Goal: Information Seeking & Learning: Compare options

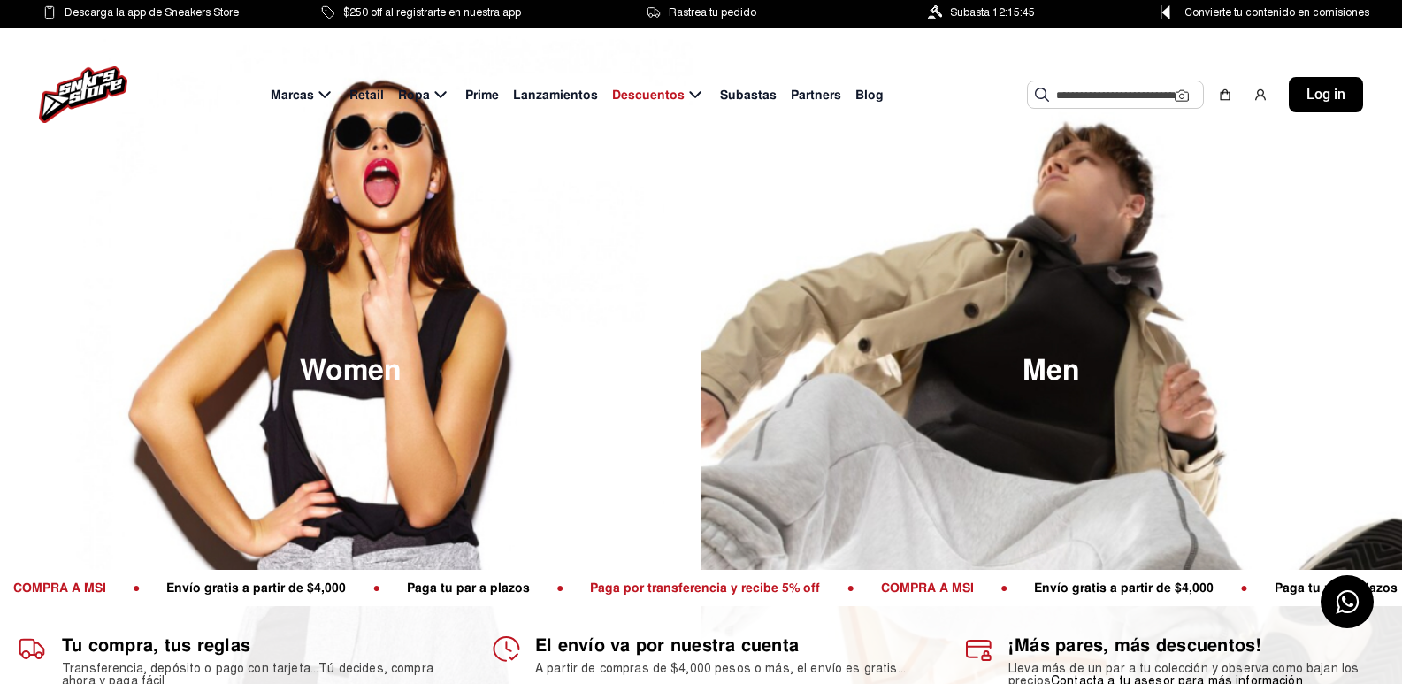
click at [1090, 96] on input "text" at bounding box center [1115, 94] width 119 height 27
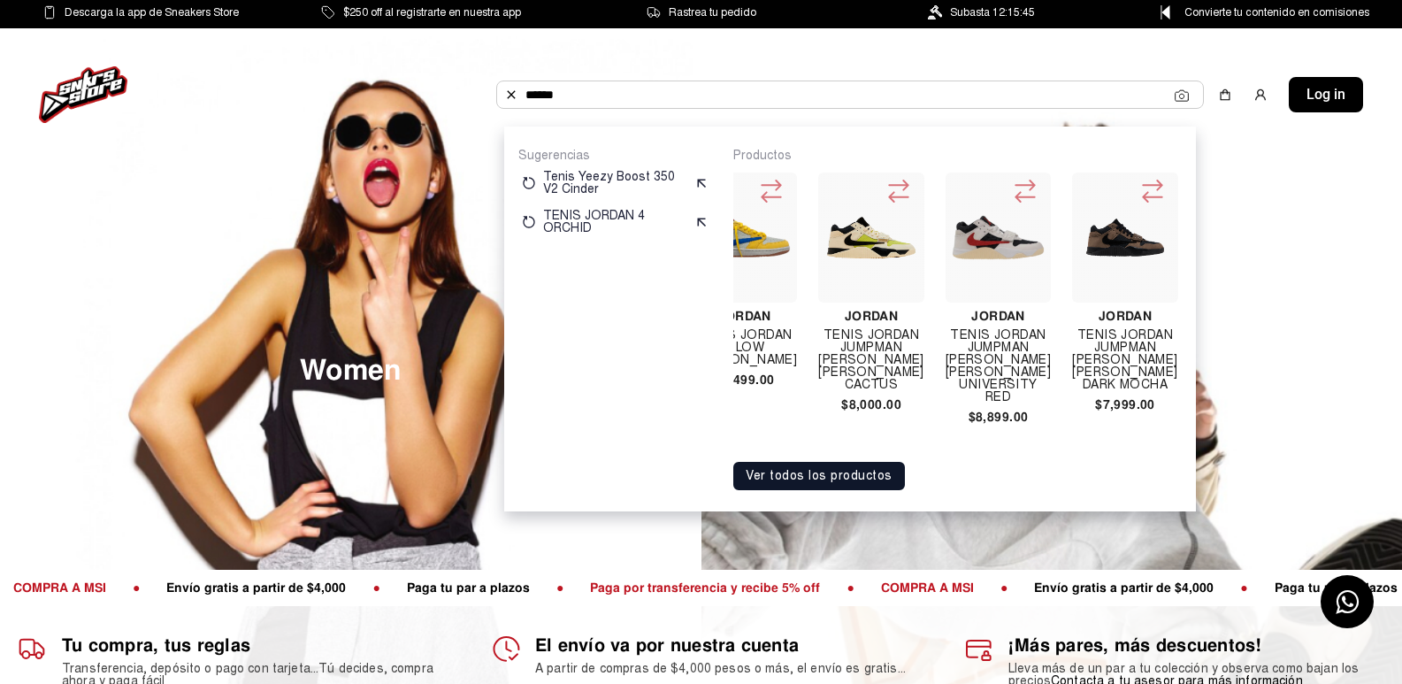
scroll to position [0, 425]
type input "******"
drag, startPoint x: 1007, startPoint y: 332, endPoint x: 984, endPoint y: 356, distance: 33.2
drag, startPoint x: 984, startPoint y: 356, endPoint x: 916, endPoint y: 137, distance: 228.8
click at [916, 137] on div "Sugerencias Tenis Yeezy Boost 350 V2 Cinder TENIS JORDAN 4 ORCHID Productos Jor…" at bounding box center [850, 318] width 692 height 385
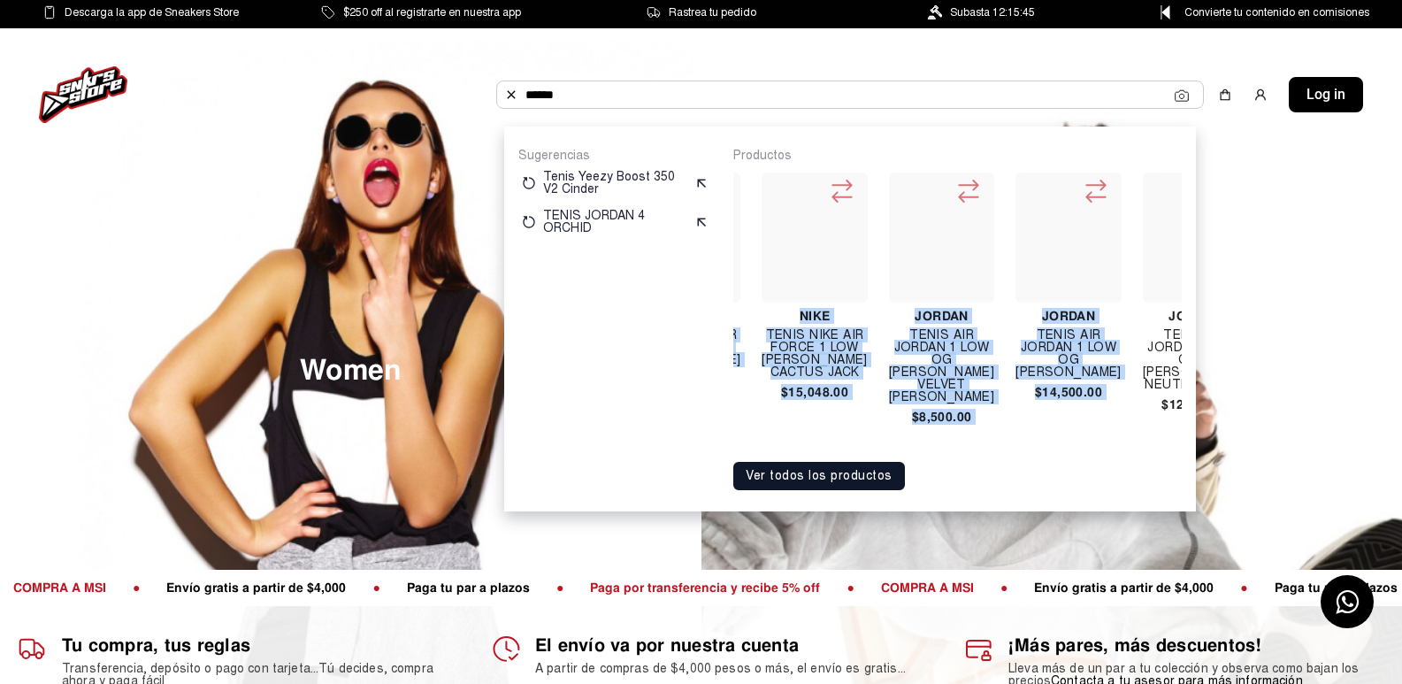
drag, startPoint x: 996, startPoint y: 321, endPoint x: 1042, endPoint y: 231, distance: 101.3
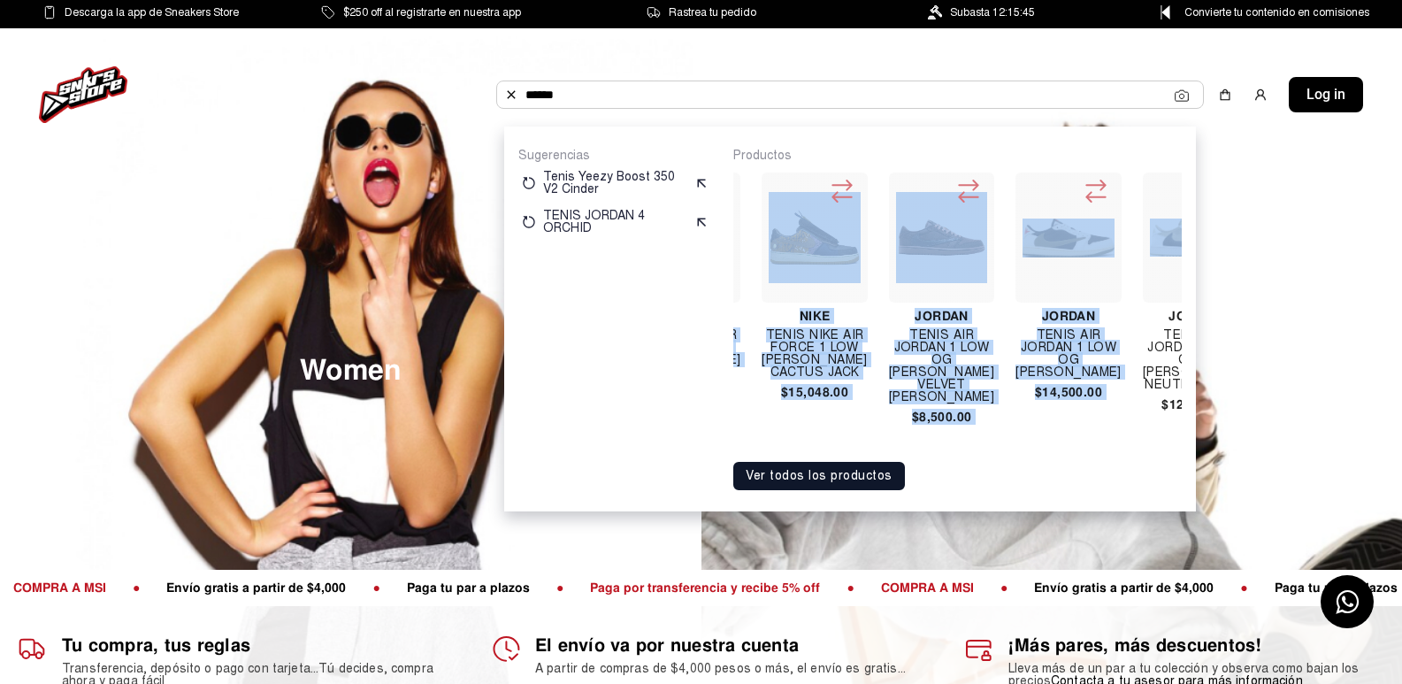
click at [1042, 231] on div "Jordan Tenis Jordan 6 Travis Scott $12,689.00 Jordan Tenis Jordan 6 Travis Scot…" at bounding box center [957, 307] width 448 height 287
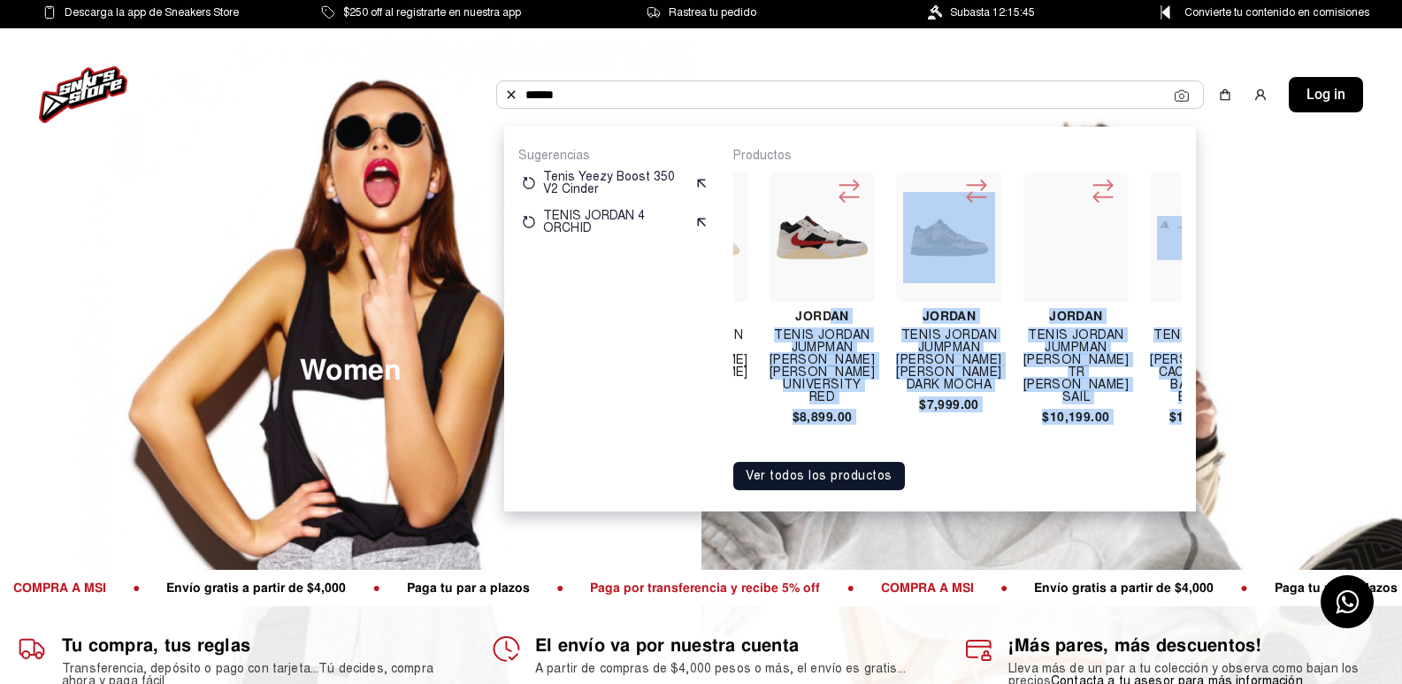
scroll to position [0, 601]
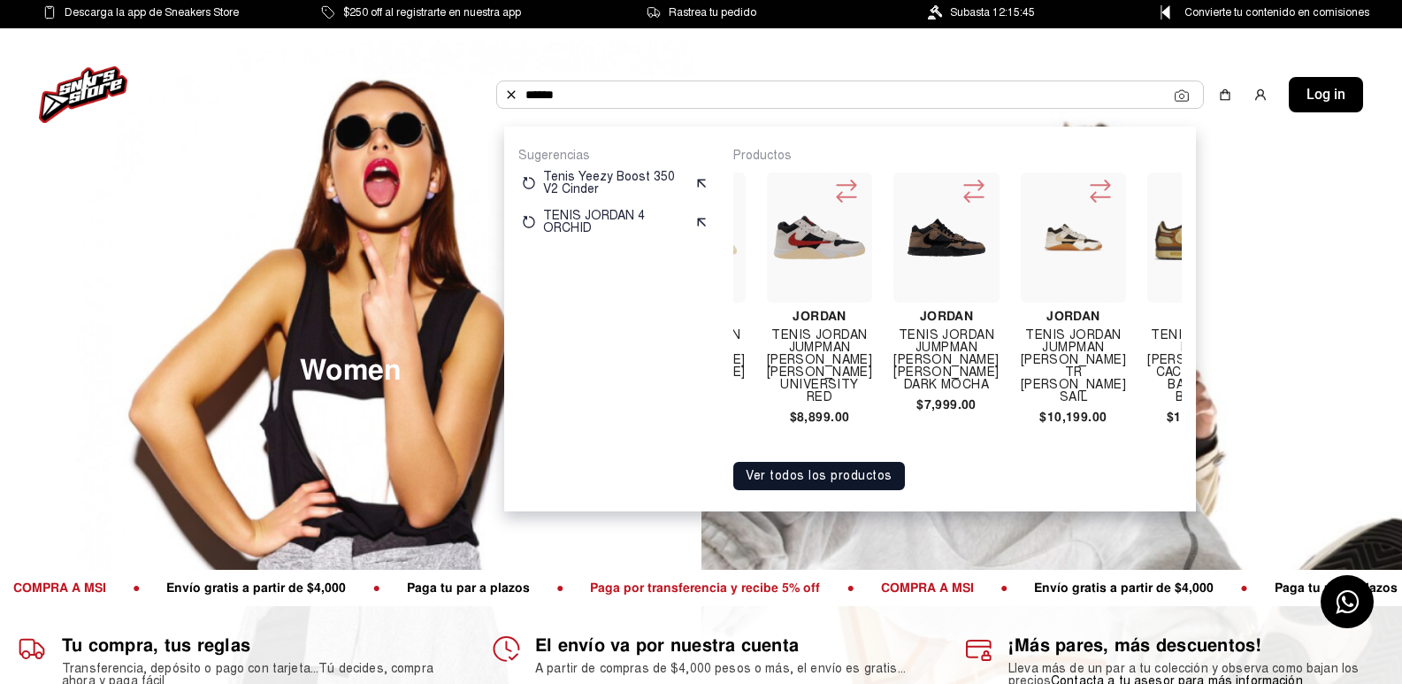
click at [1064, 149] on p "Productos" at bounding box center [957, 156] width 448 height 16
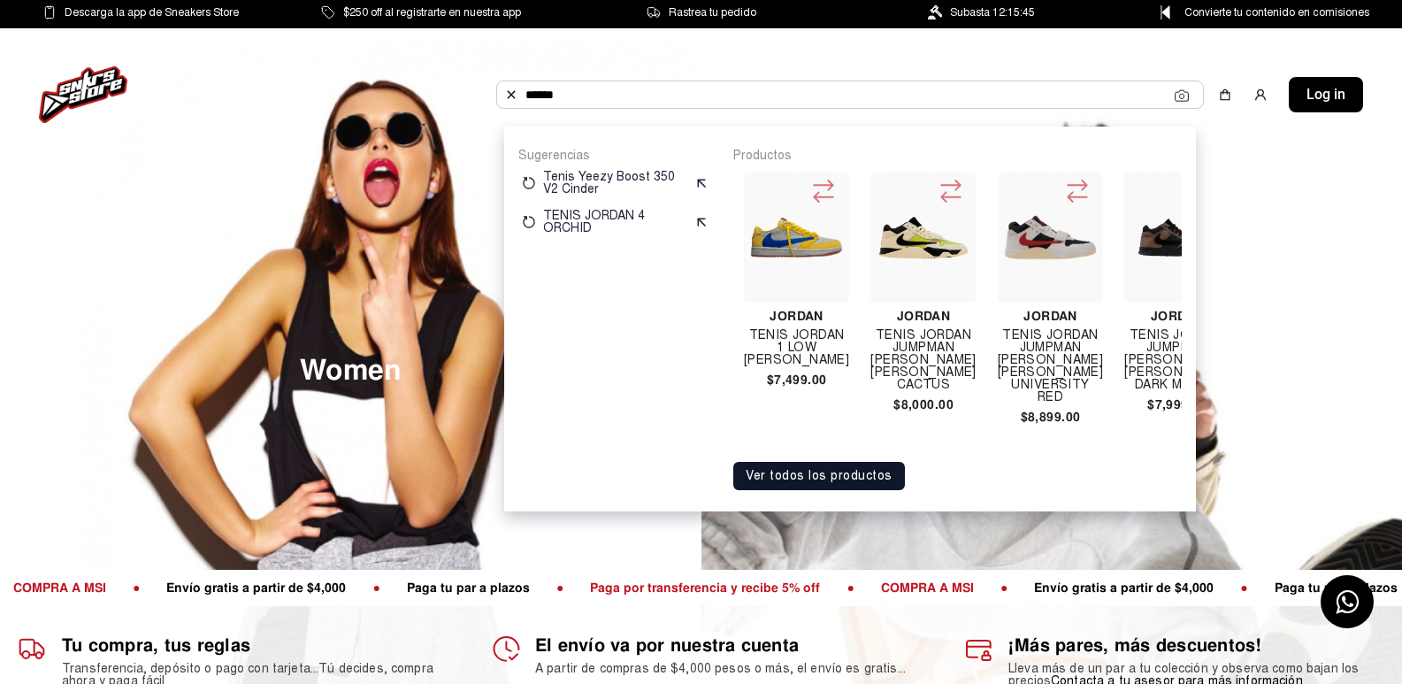
scroll to position [0, 371]
click at [949, 345] on h4 "TENIS JORDAN JUMPMAN [PERSON_NAME] [PERSON_NAME] CACTUS" at bounding box center [921, 360] width 105 height 62
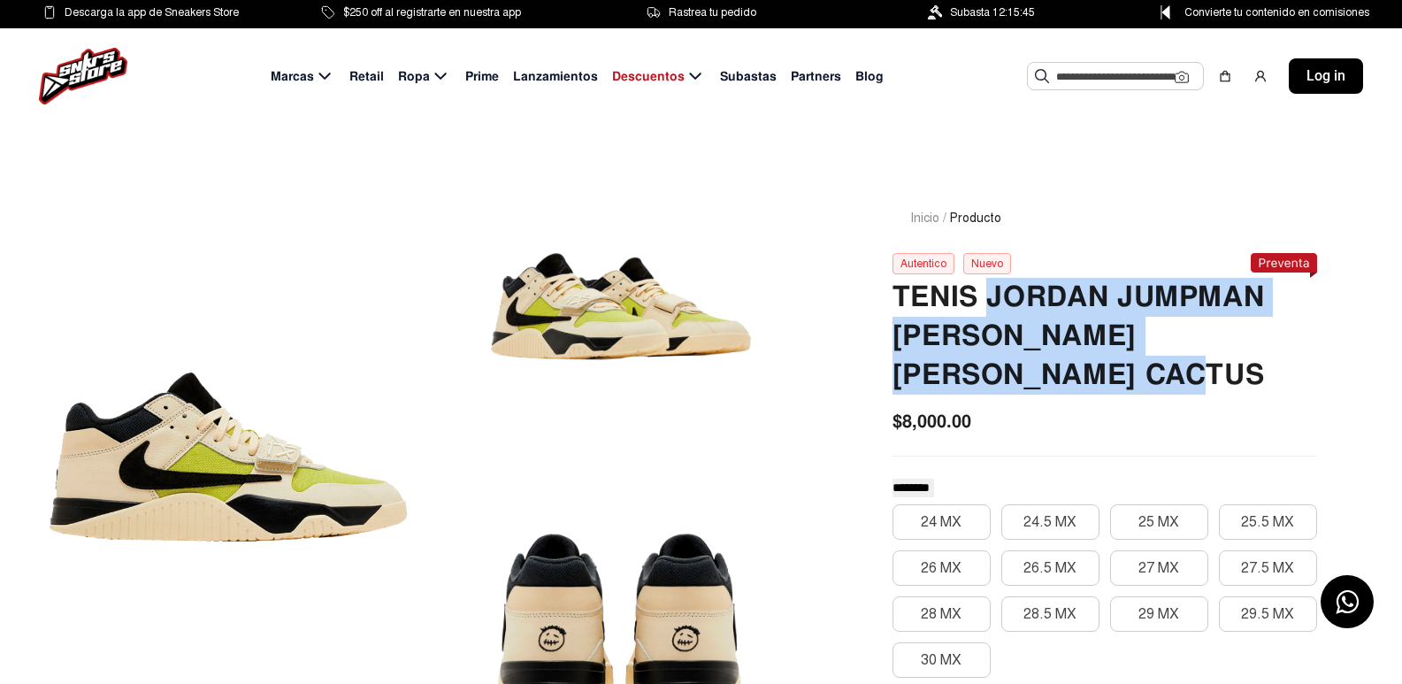
drag, startPoint x: 989, startPoint y: 295, endPoint x: 1004, endPoint y: 394, distance: 101.1
click at [1004, 394] on h2 "TENIS JORDAN JUMPMAN [PERSON_NAME] [PERSON_NAME] CACTUS" at bounding box center [1104, 336] width 425 height 117
copy h2 "JORDAN JUMPMAN JACK TRAVIS SCOTT BRIGHT CACTUS"
click at [1109, 82] on input "text" at bounding box center [1115, 76] width 119 height 27
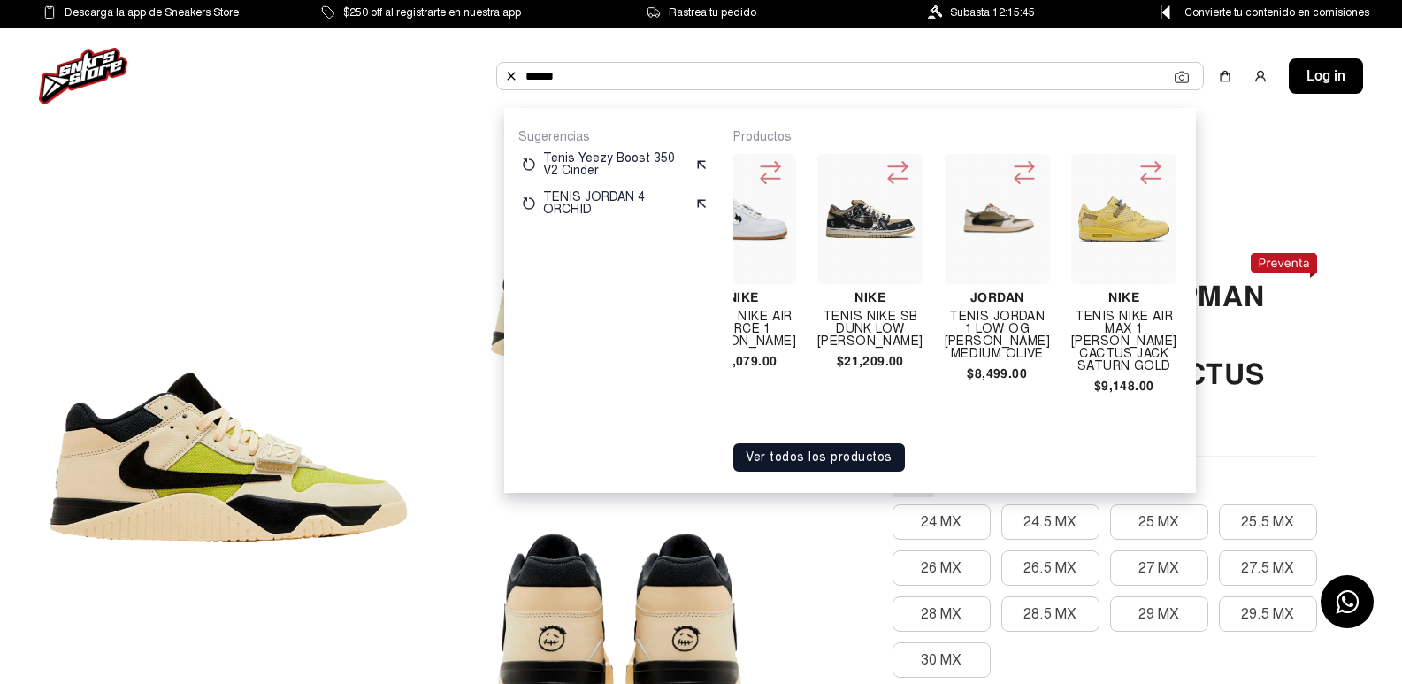
scroll to position [0, 1203]
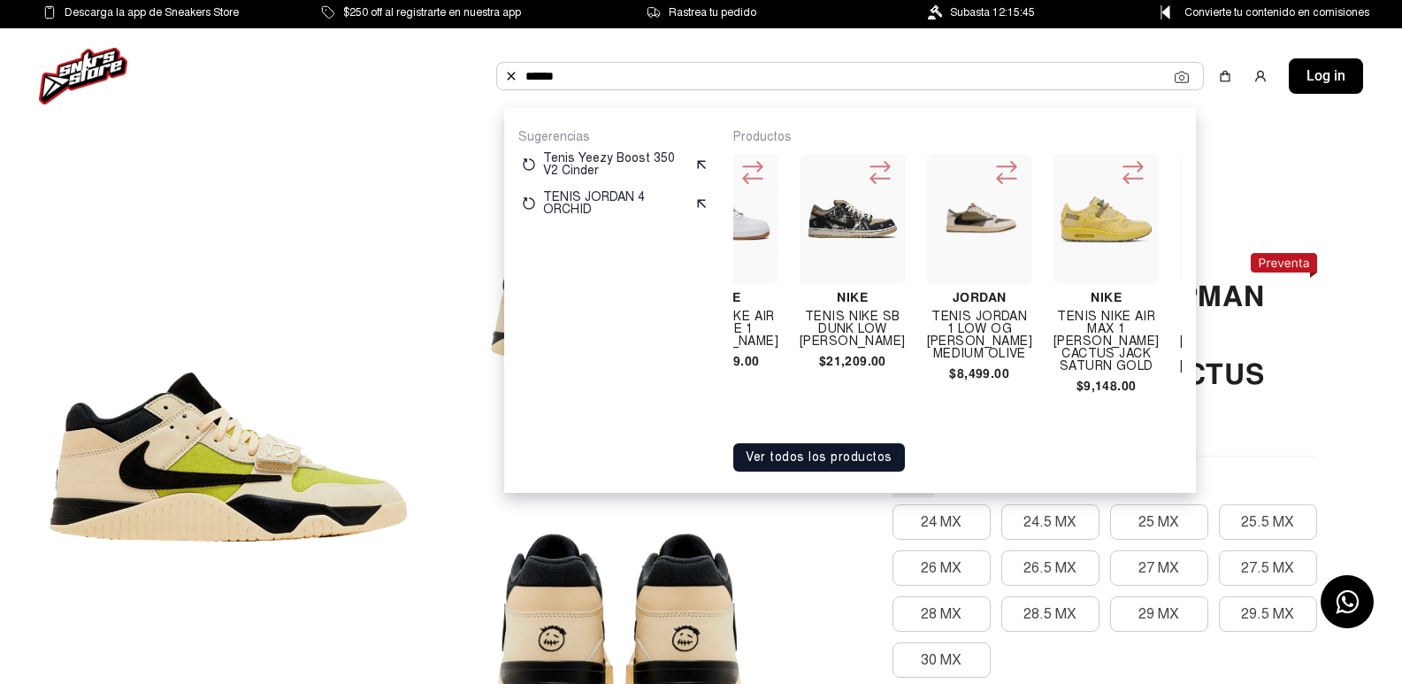
type input "******"
click at [980, 326] on h4 "TENIS JORDAN 1 LOW OG TRAVIS SCOTT MEDIUM OLIVE" at bounding box center [979, 335] width 105 height 50
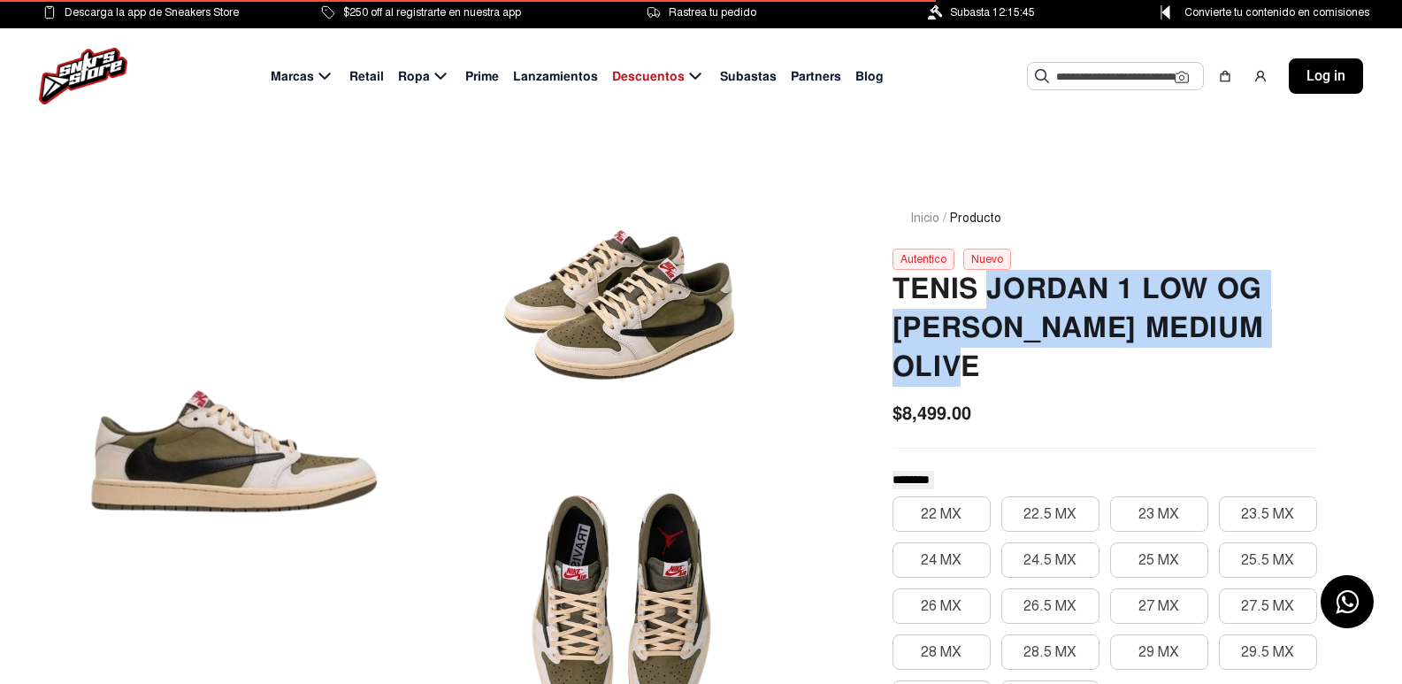
drag, startPoint x: 991, startPoint y: 291, endPoint x: 983, endPoint y: 380, distance: 89.7
click at [983, 380] on h2 "TENIS JORDAN 1 LOW OG TRAVIS SCOTT MEDIUM OLIVE" at bounding box center [1104, 328] width 425 height 117
copy h2 "JORDAN 1 LOW OG TRAVIS SCOTT MEDIUM OLIVE"
click at [1111, 83] on input "text" at bounding box center [1115, 76] width 119 height 27
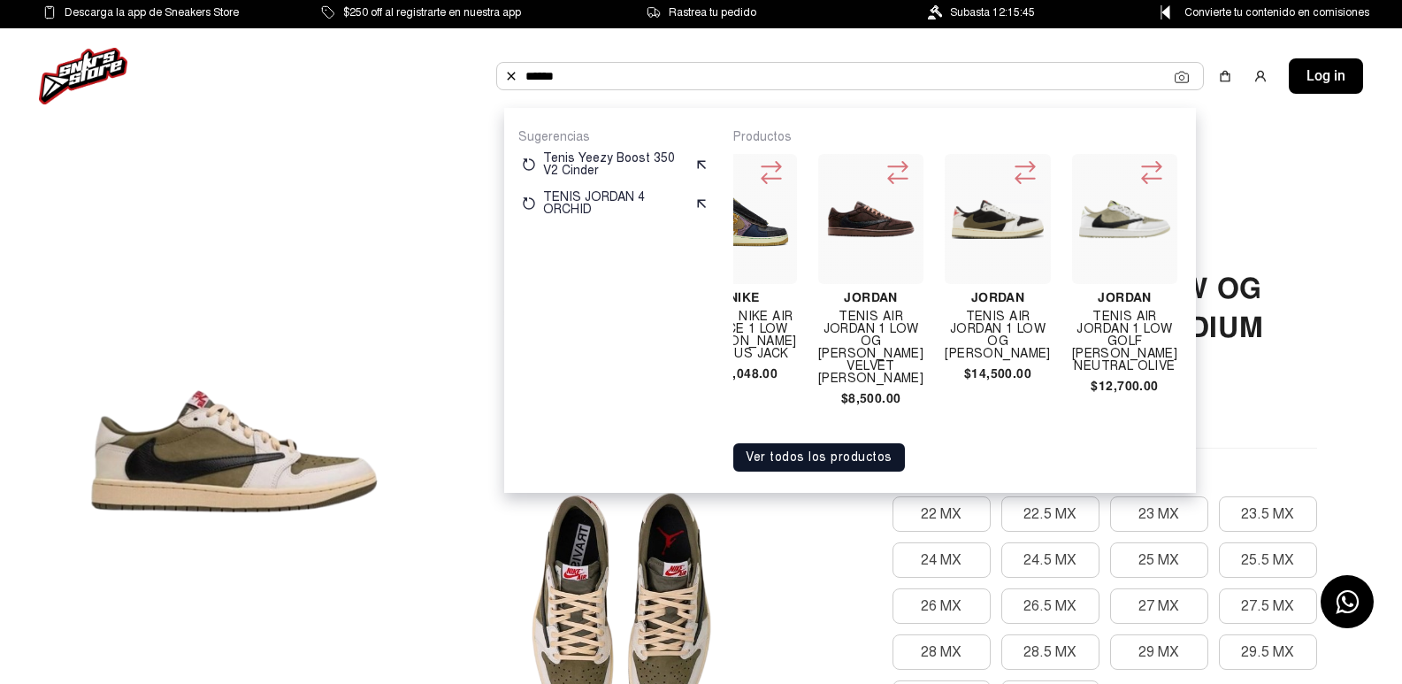
scroll to position [0, 1981]
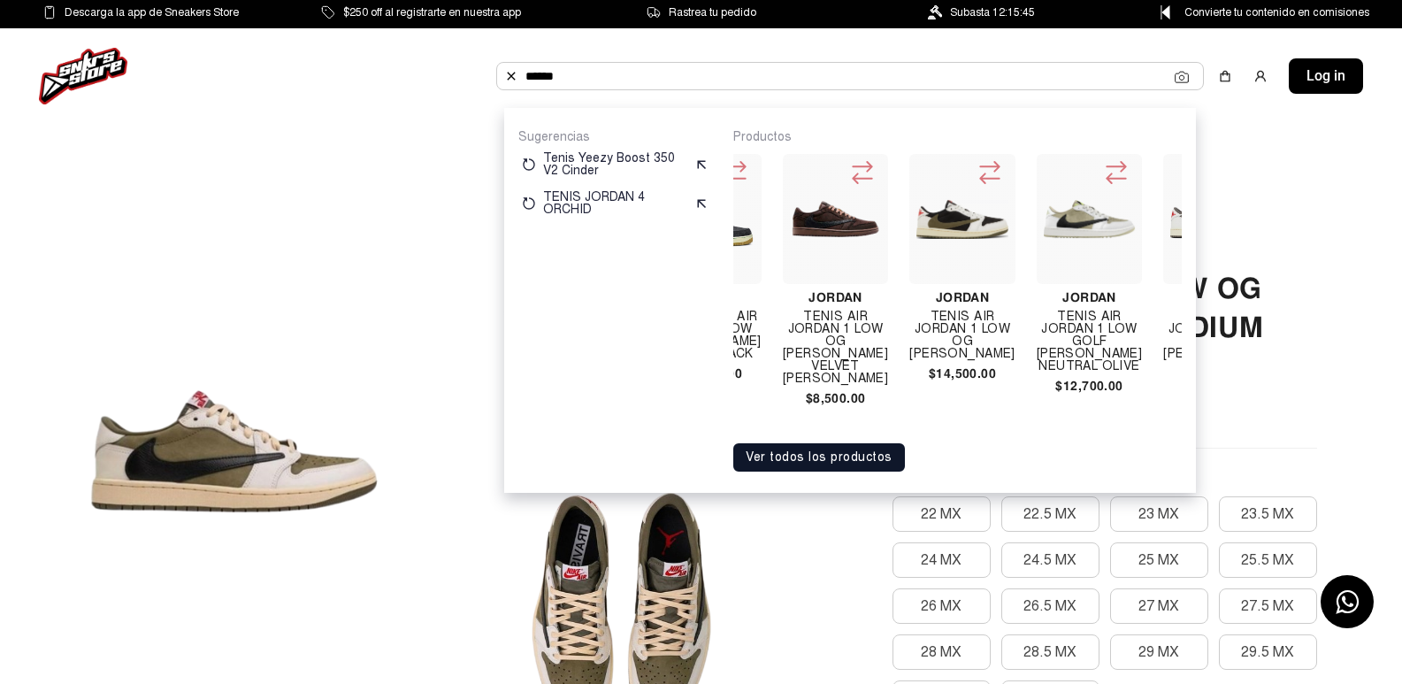
type input "******"
click at [823, 324] on h4 "TENIS AIR JORDAN 1 LOW OG TRAVIS SCOTT VELVET BROWN" at bounding box center [835, 347] width 105 height 74
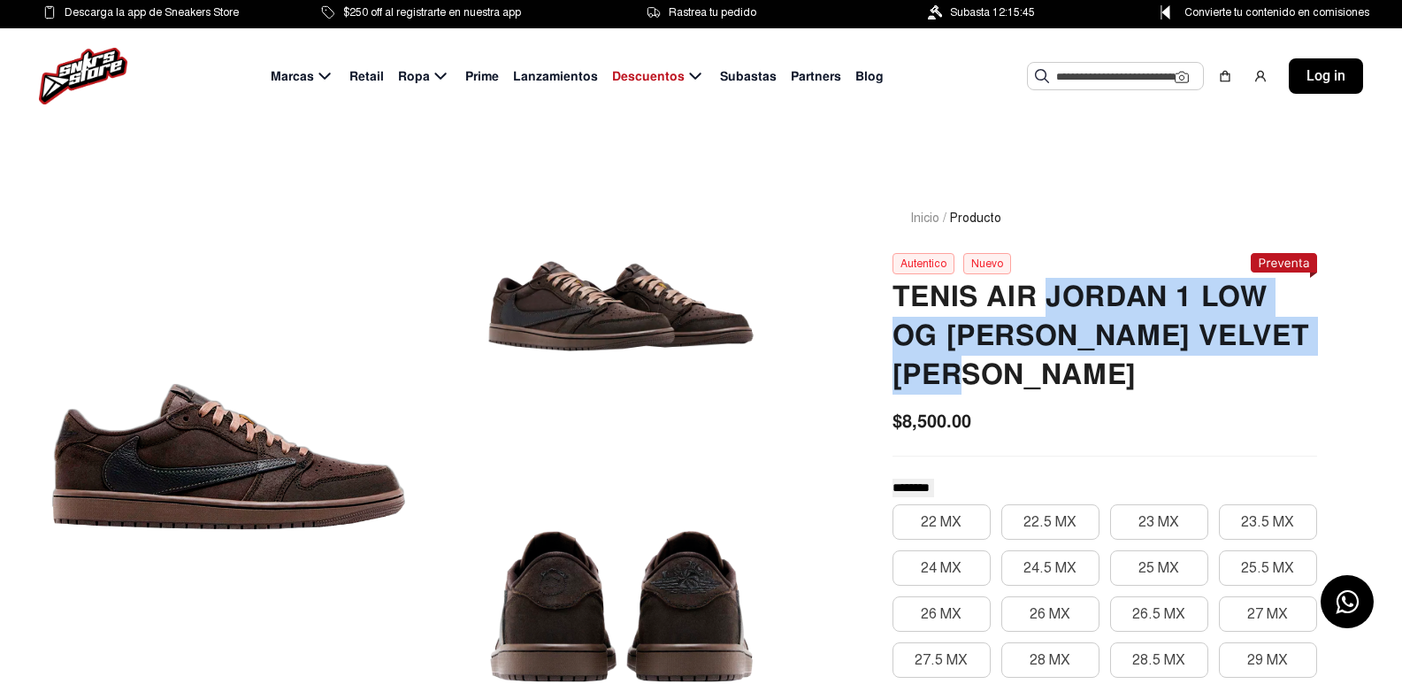
drag, startPoint x: 1047, startPoint y: 300, endPoint x: 1008, endPoint y: 361, distance: 72.4
click at [1008, 361] on h2 "TENIS AIR JORDAN 1 LOW OG [PERSON_NAME] VELVET [PERSON_NAME]" at bounding box center [1104, 336] width 425 height 117
copy h2 "JORDAN 1 LOW OG [PERSON_NAME] VELVET [PERSON_NAME]"
click at [1121, 77] on input "text" at bounding box center [1115, 76] width 119 height 27
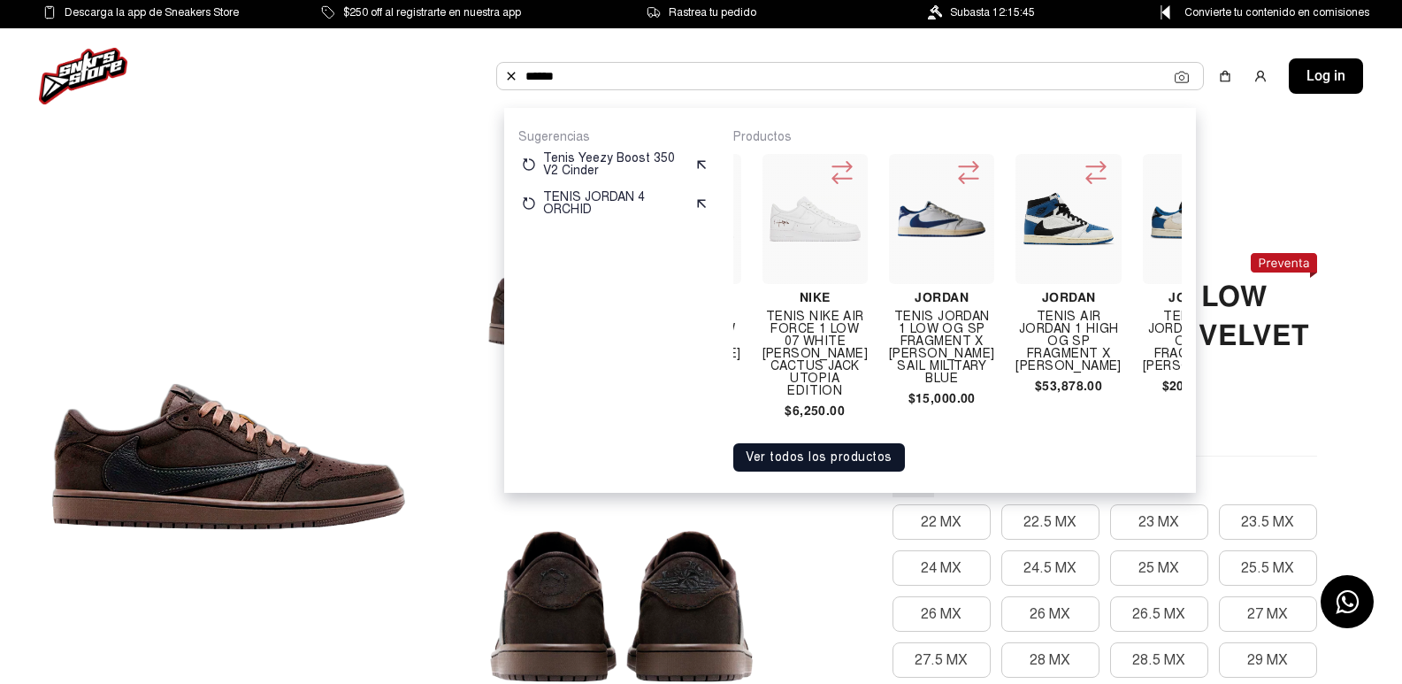
scroll to position [0, 3047]
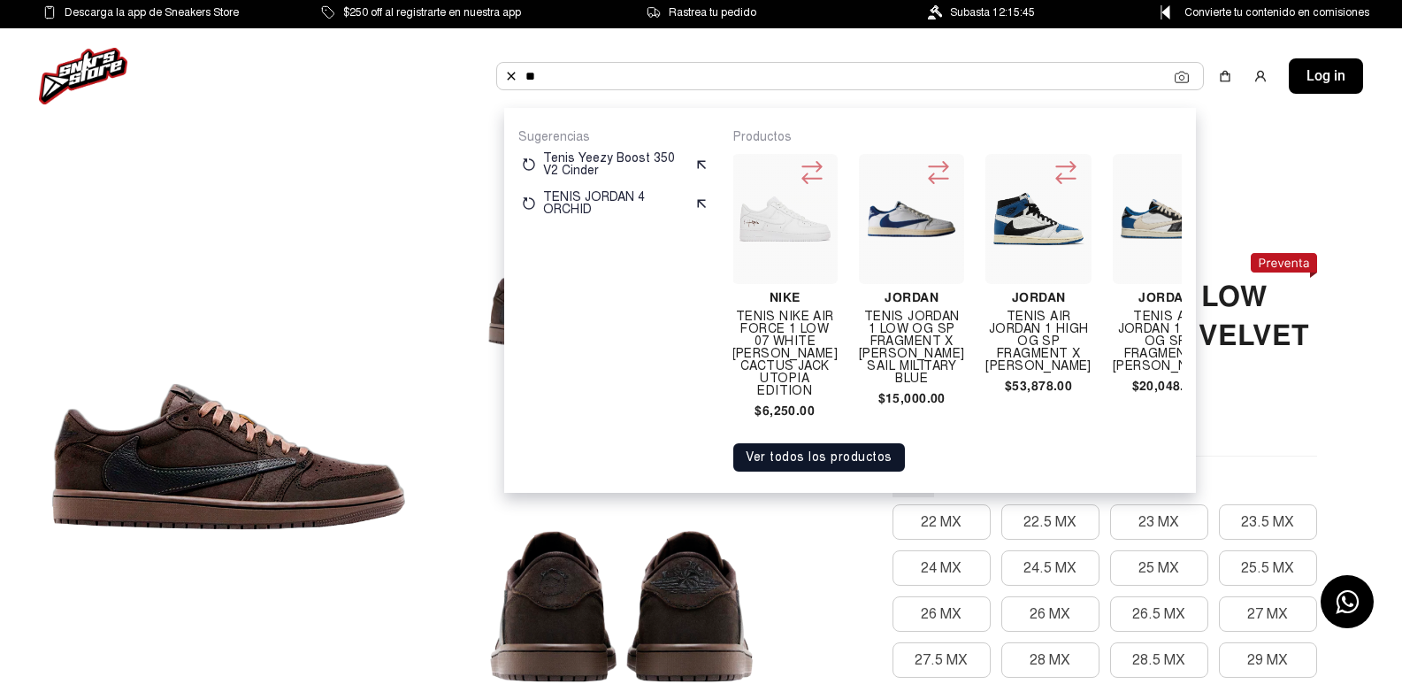
type input "*"
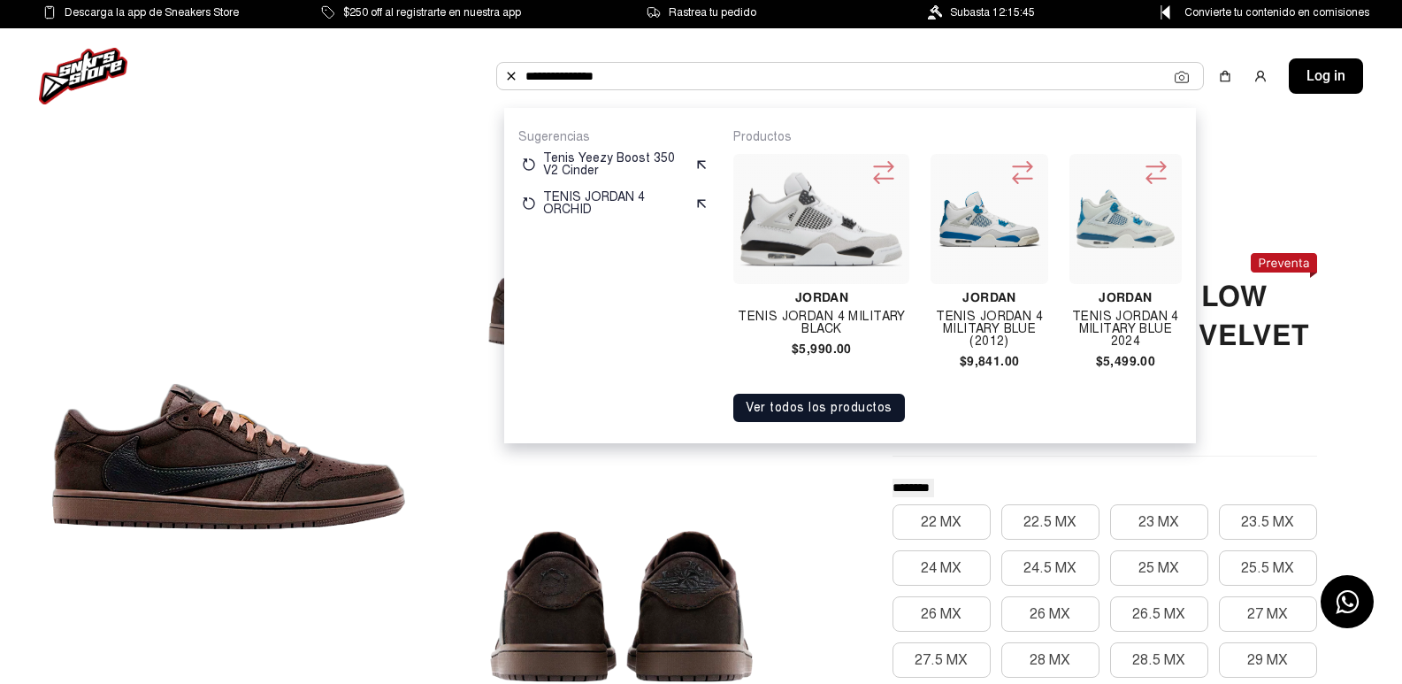
type input "**********"
click at [779, 274] on div at bounding box center [821, 219] width 176 height 130
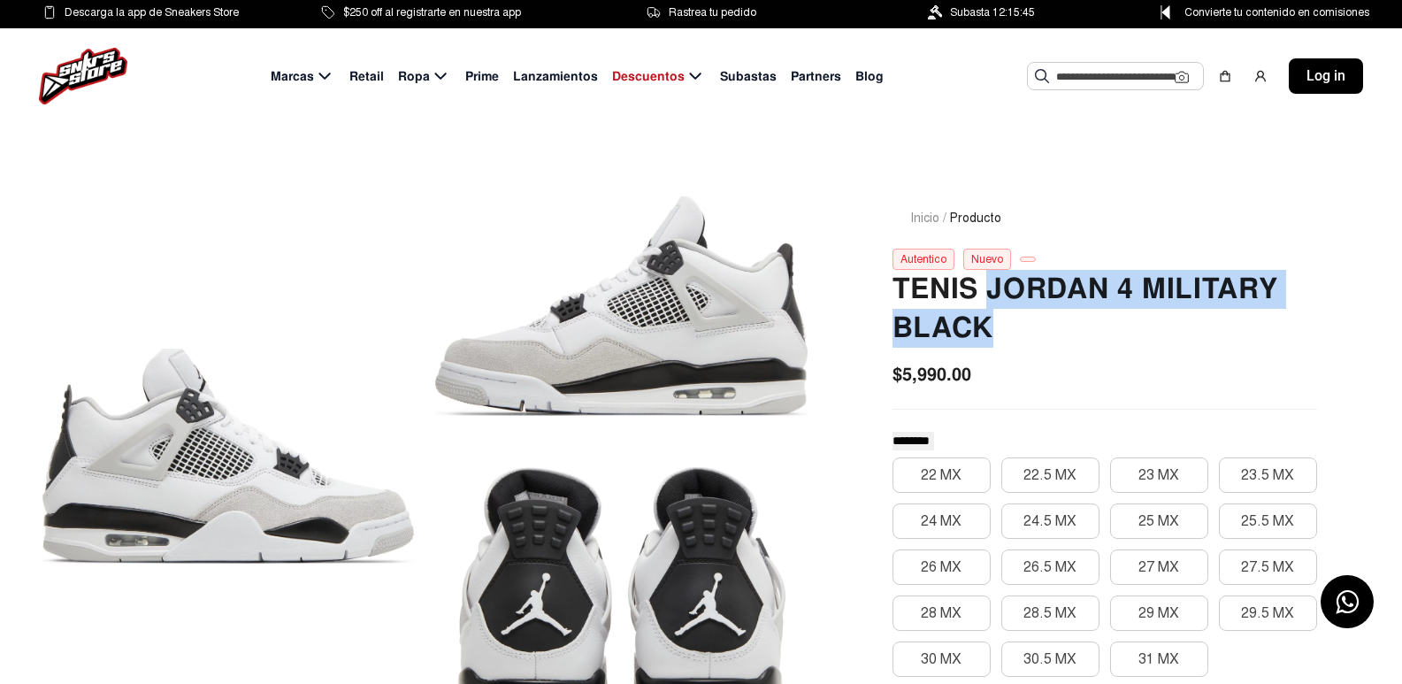
drag, startPoint x: 988, startPoint y: 290, endPoint x: 986, endPoint y: 322, distance: 31.9
click at [986, 322] on h2 "Tenis Jordan 4 Military Black" at bounding box center [1104, 309] width 425 height 78
copy h2 "Jordan 4 Military Black"
click at [1121, 79] on input "text" at bounding box center [1115, 76] width 119 height 27
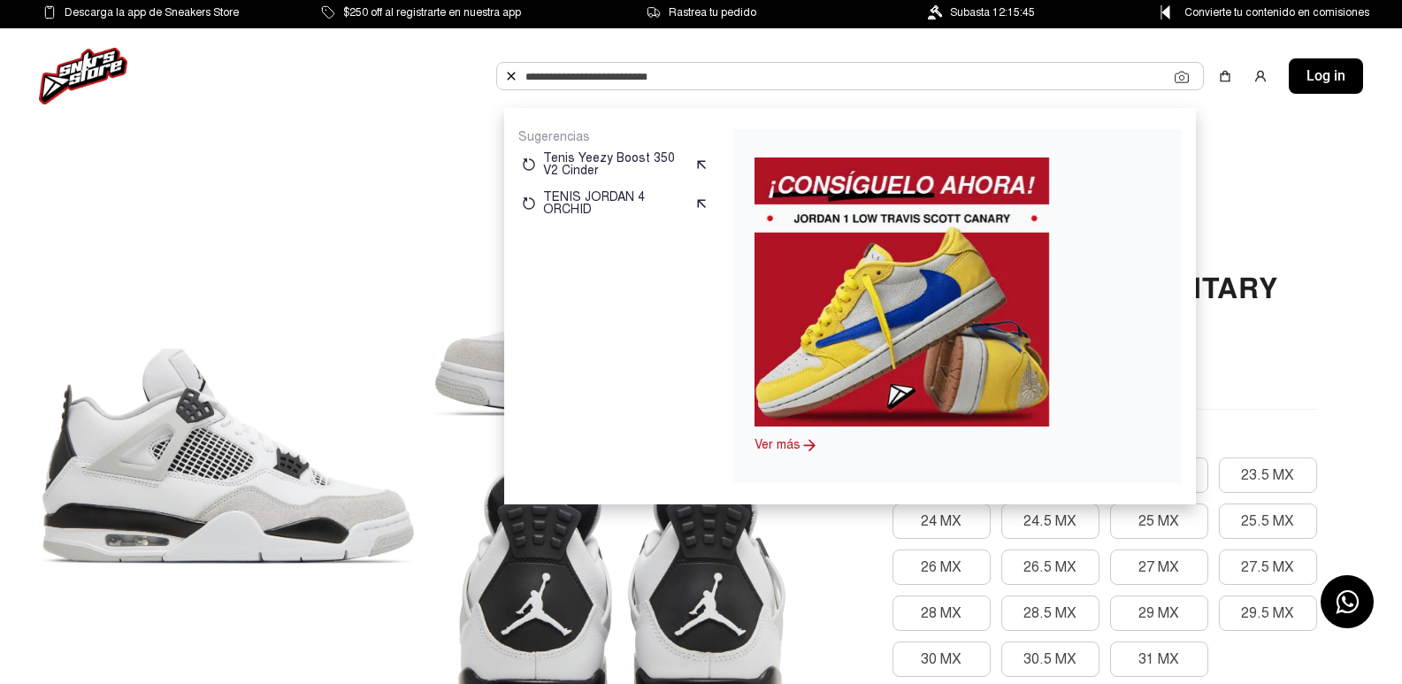
click at [859, 73] on input "text" at bounding box center [849, 76] width 649 height 27
click at [1051, 63] on input "text" at bounding box center [849, 76] width 649 height 27
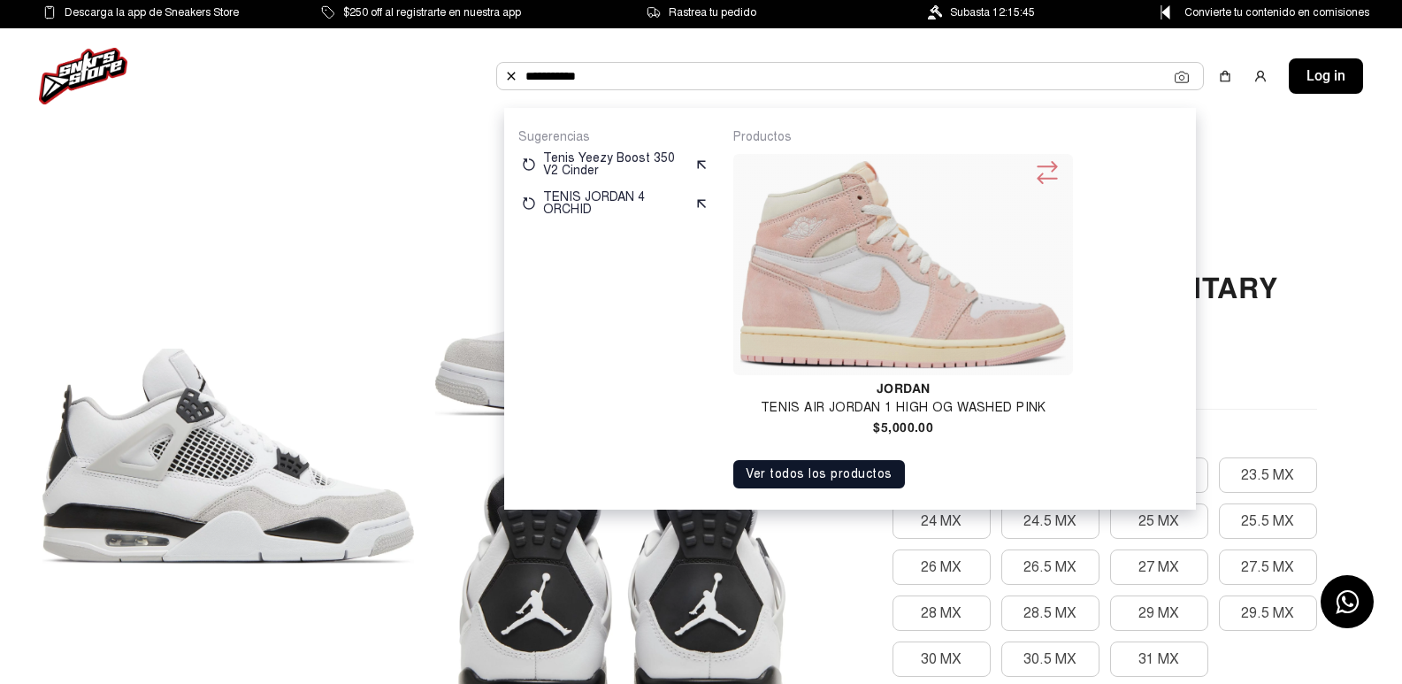
click at [776, 73] on input "**********" at bounding box center [849, 76] width 649 height 27
type input "*"
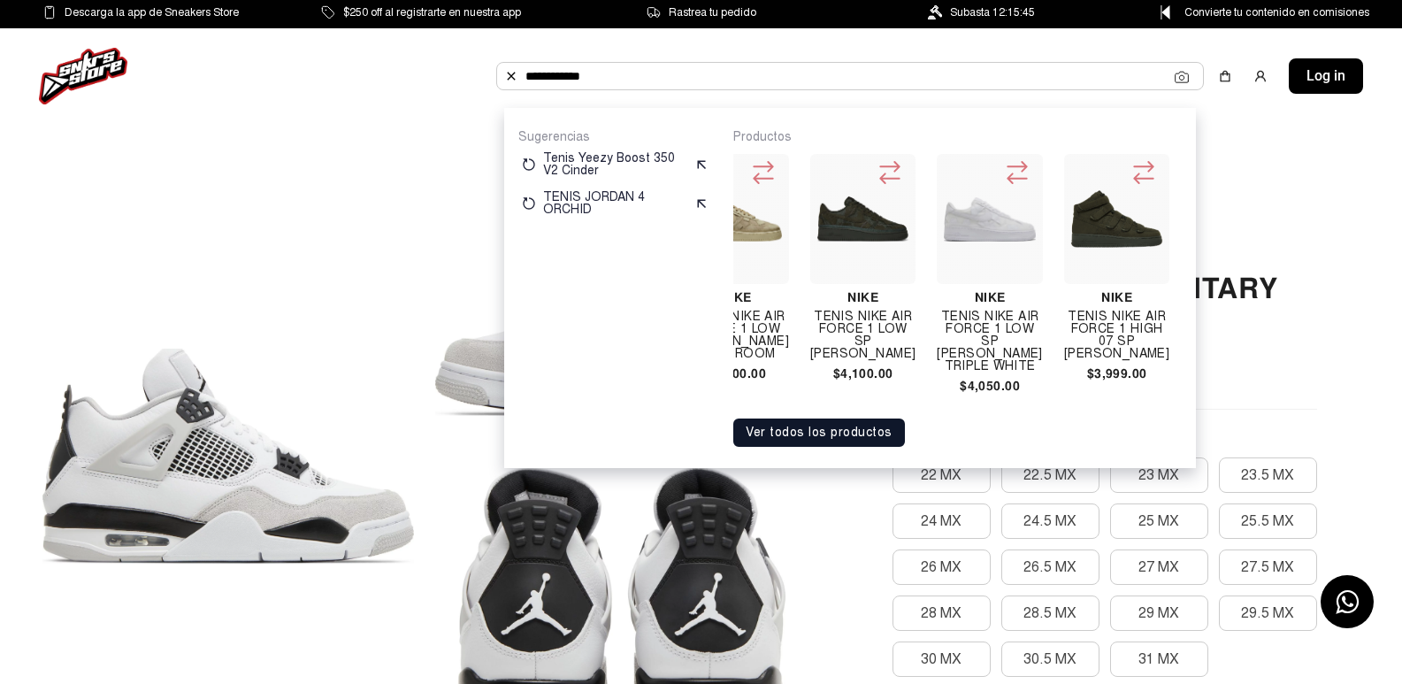
scroll to position [0, 158]
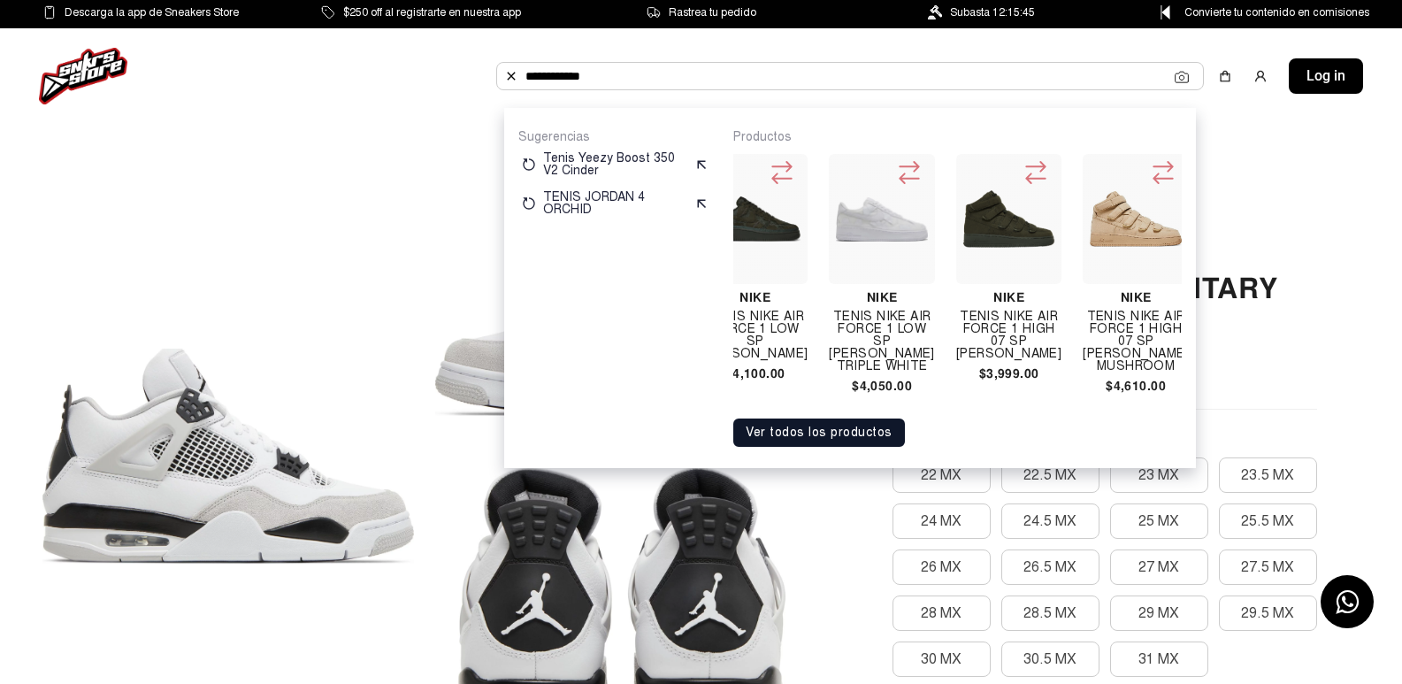
type input "**********"
click at [992, 236] on img at bounding box center [1008, 218] width 91 height 91
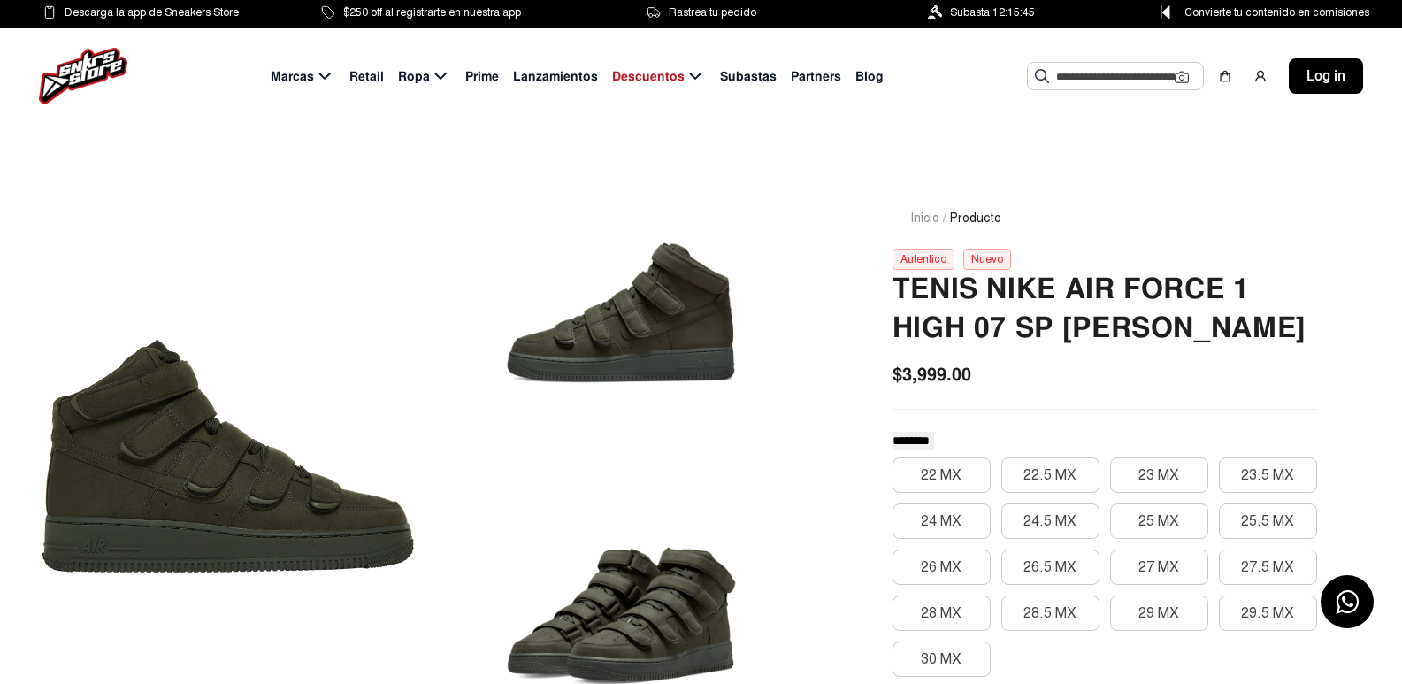
drag, startPoint x: 990, startPoint y: 285, endPoint x: 1025, endPoint y: 352, distance: 76.0
click at [1025, 348] on h2 "TENIS NIKE AIR FORCE 1 HIGH 07 SP [PERSON_NAME]" at bounding box center [1104, 309] width 425 height 78
copy h2 "NIKE AIR FORCE 1 HIGH 07 SP [PERSON_NAME]"
click at [1063, 61] on div "Sugerencias Tenis Yeezy Boost 350 V2 Cinder TENIS JORDAN 4 ORCHID Ver más Log in" at bounding box center [1195, 75] width 336 height 35
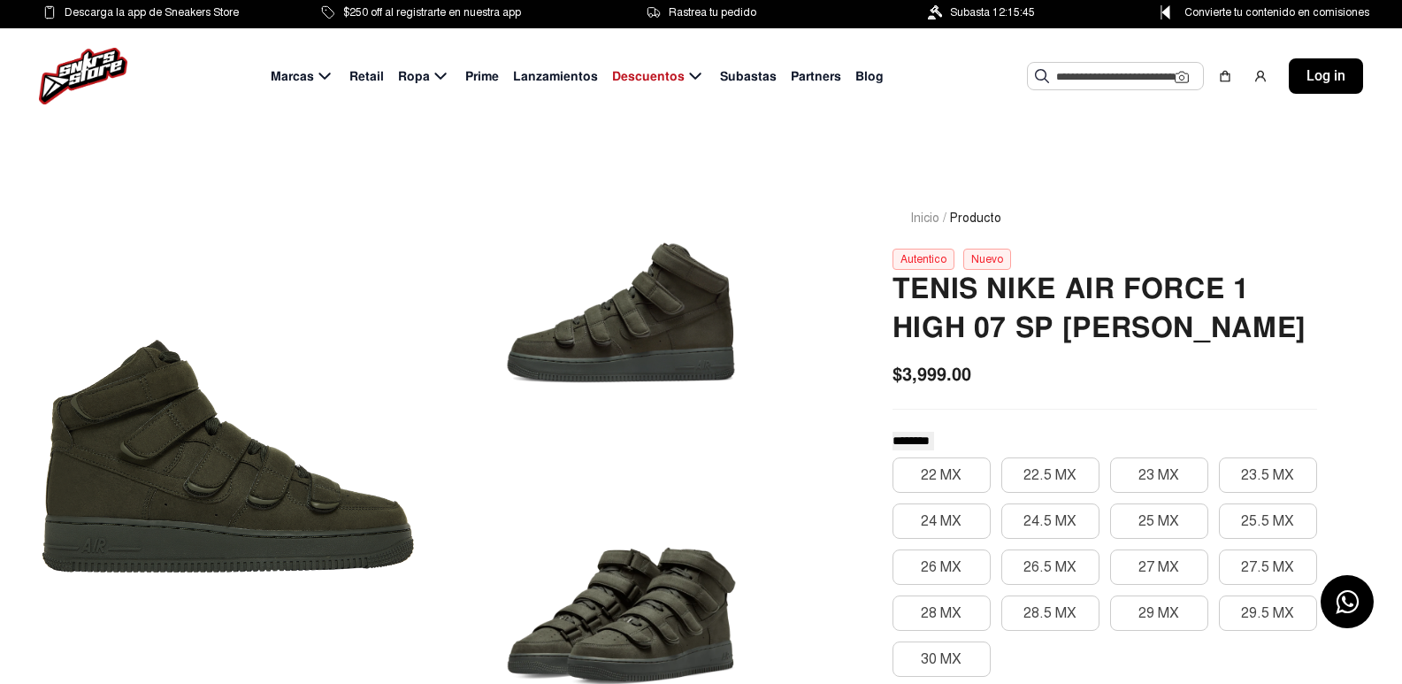
click at [1074, 74] on input "text" at bounding box center [1115, 76] width 119 height 27
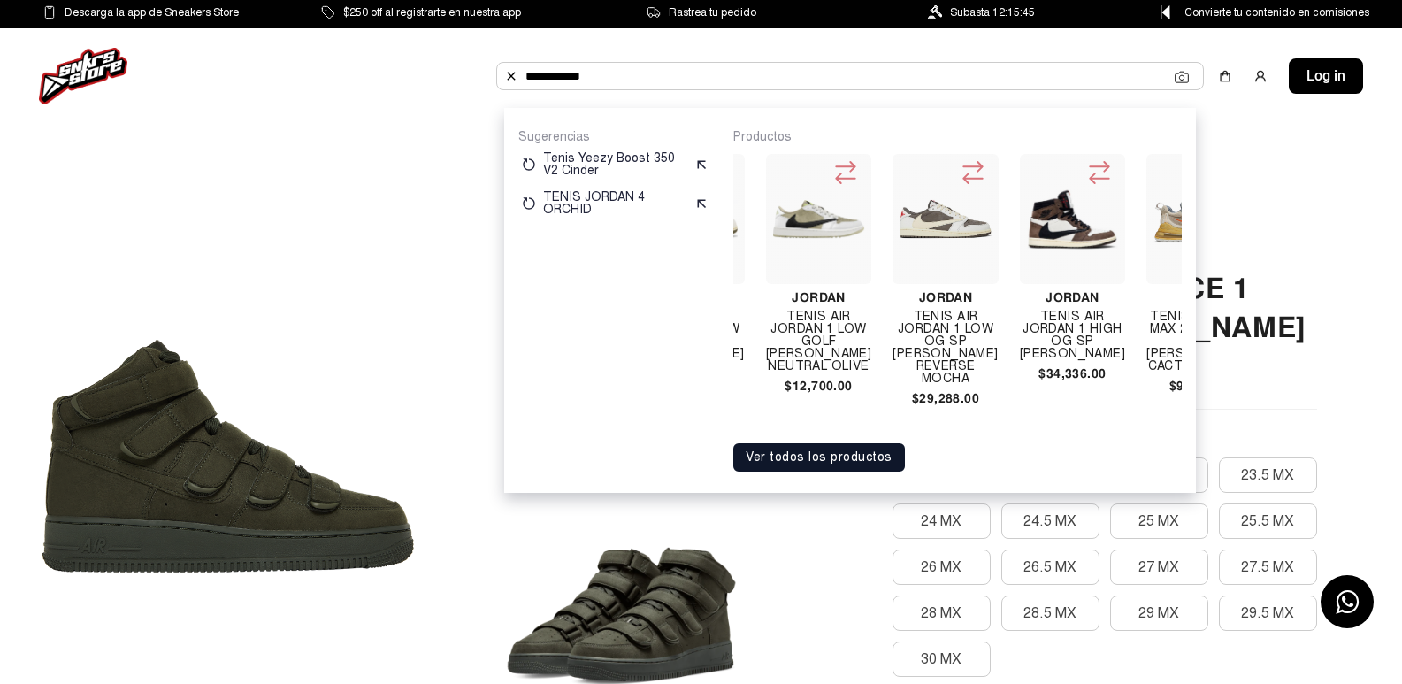
scroll to position [0, 2234]
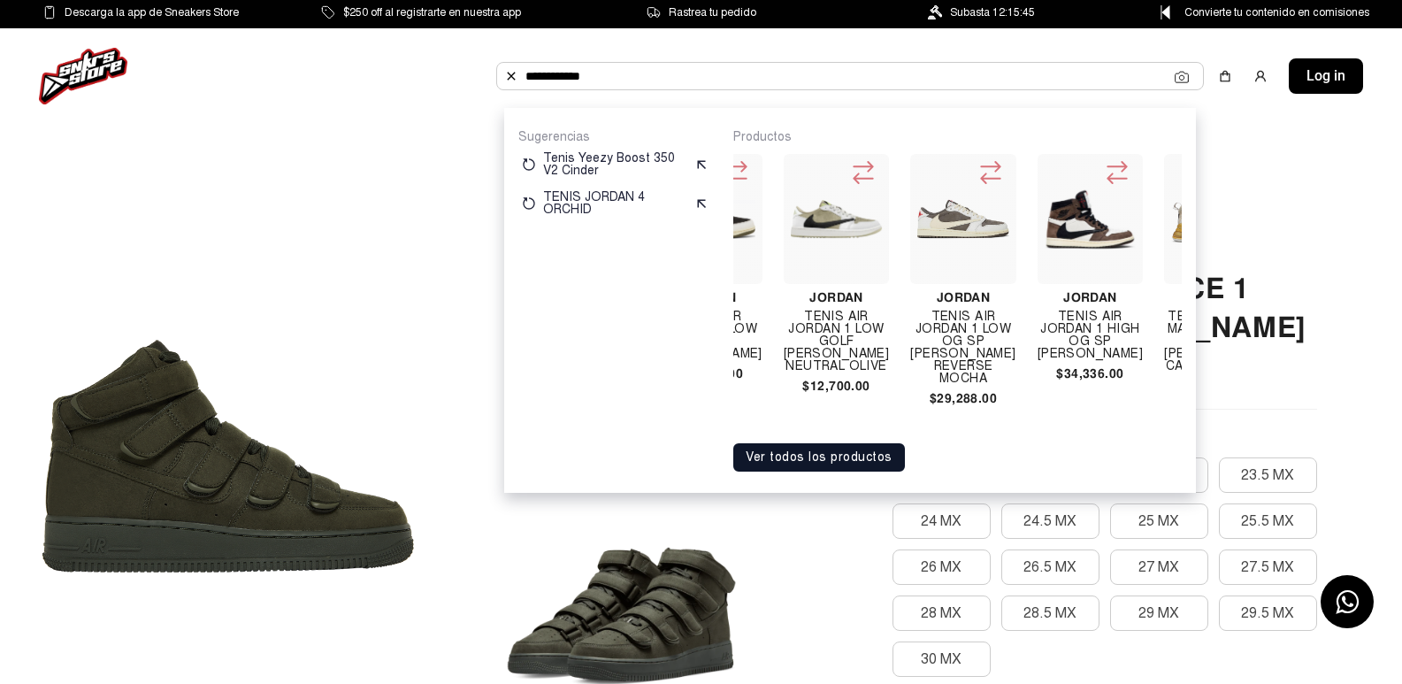
type input "**********"
click at [1069, 318] on h4 "TENIS AIR JORDAN 1 HIGH OG SP [PERSON_NAME]" at bounding box center [1089, 335] width 105 height 50
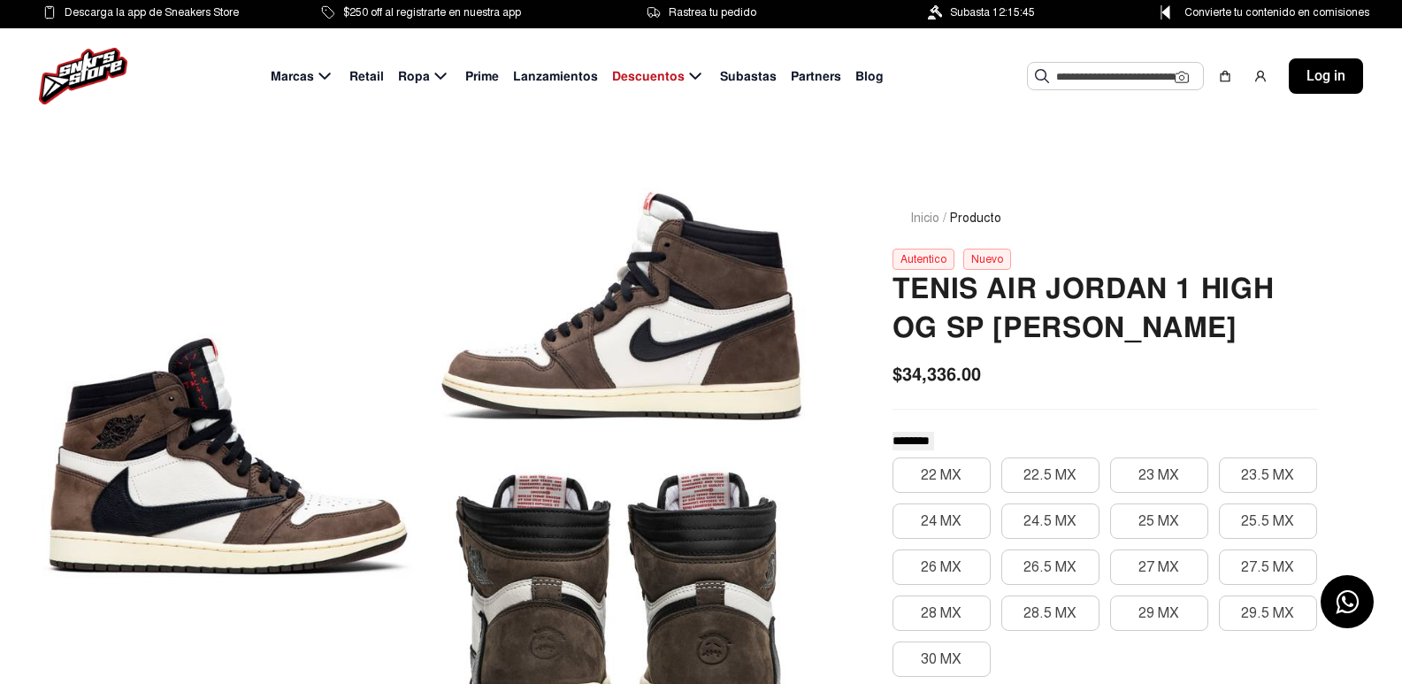
drag, startPoint x: 1049, startPoint y: 287, endPoint x: 1017, endPoint y: 357, distance: 76.8
click at [1017, 348] on h2 "TENIS AIR JORDAN 1 HIGH OG SP TRAVIS SCOTT MOCHA" at bounding box center [1104, 309] width 425 height 78
copy h2 "JORDAN 1 HIGH OG SP TRAVIS SCOTT MOCHA"
